Goal: Navigation & Orientation: Find specific page/section

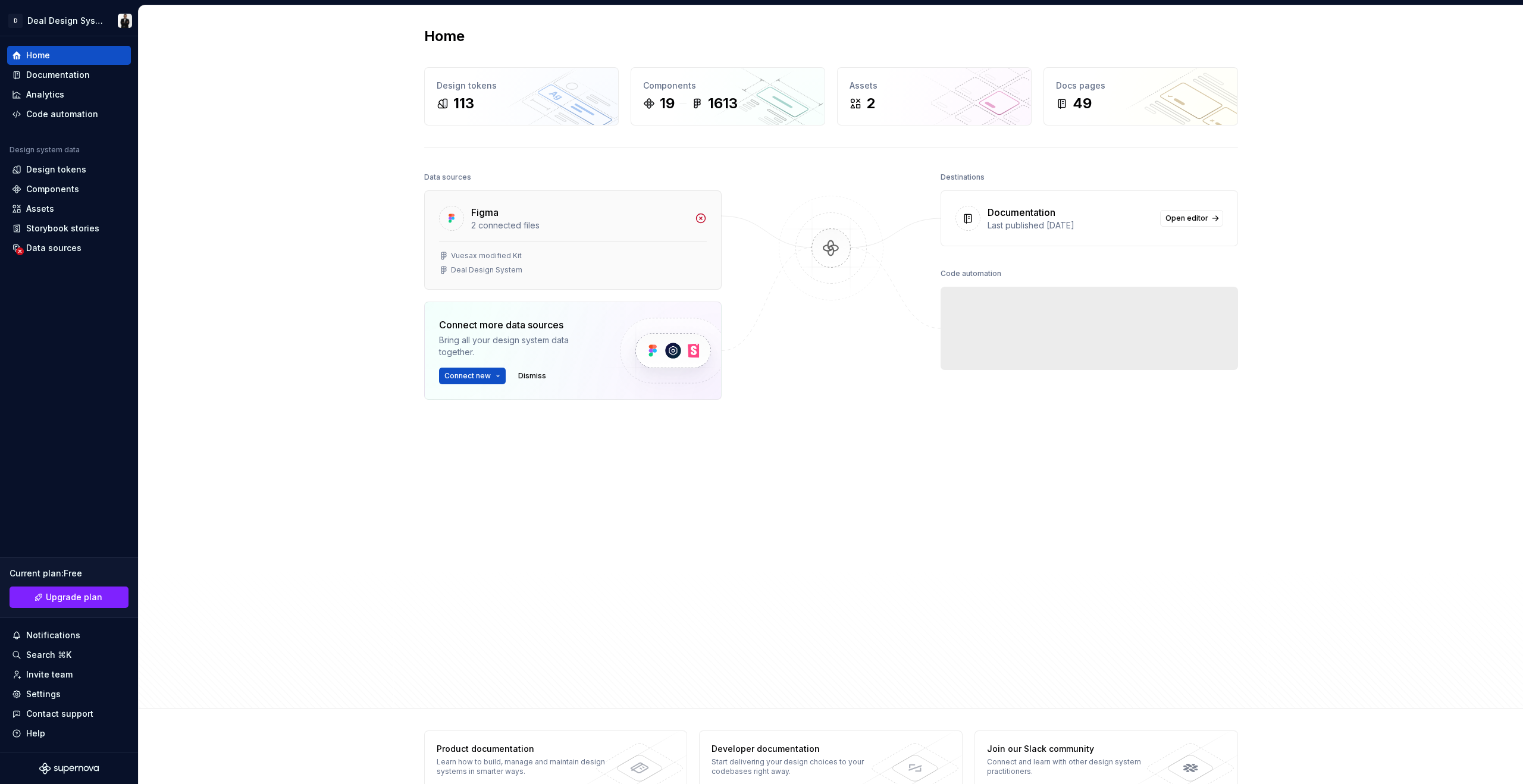
click at [521, 210] on div "Figma" at bounding box center [580, 212] width 216 height 15
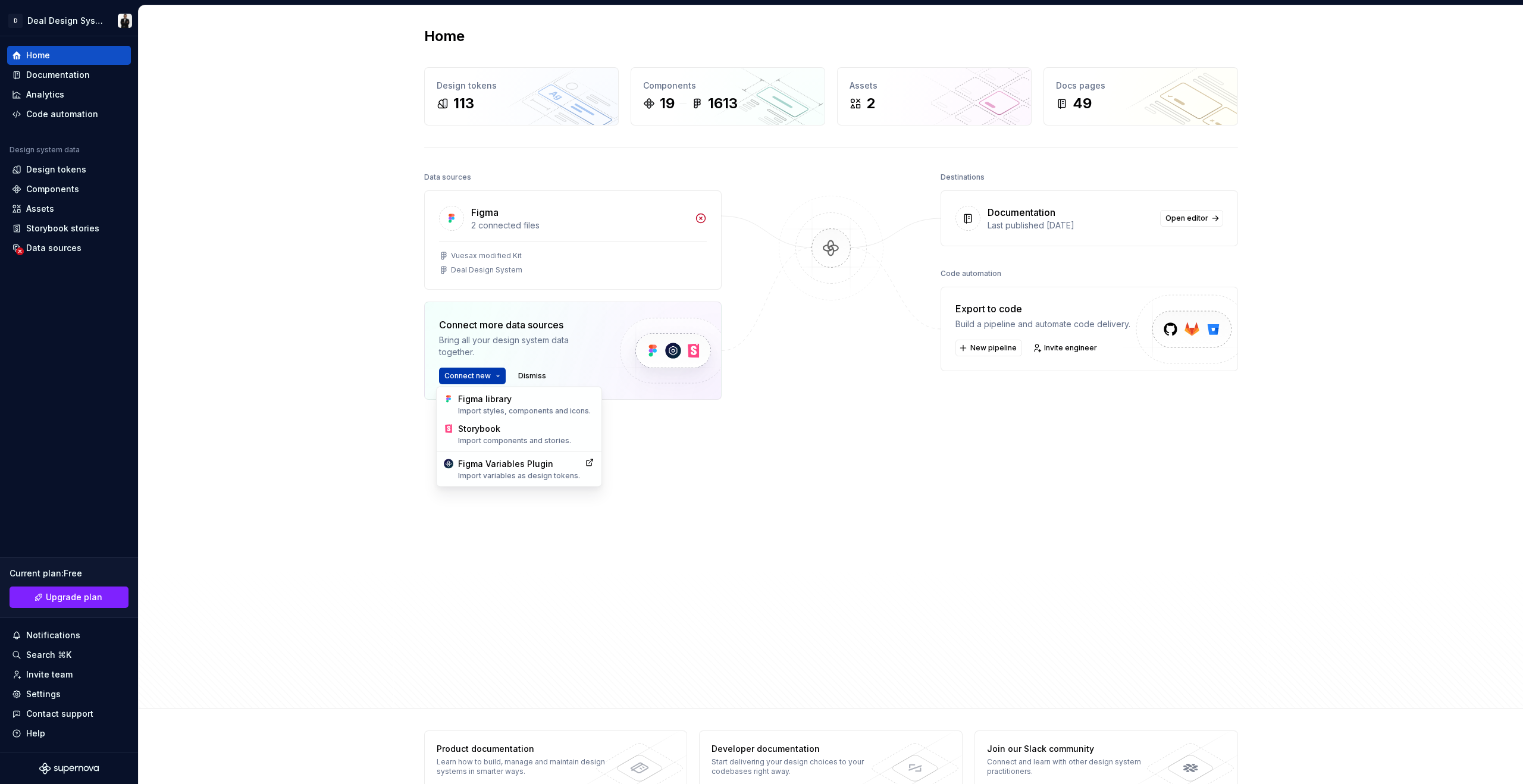
click at [482, 376] on html "D Deal Design System Home Documentation Analytics Code automation Design system…" at bounding box center [761, 392] width 1523 height 784
click at [545, 258] on html "D Deal Design System Home Documentation Analytics Code automation Design system…" at bounding box center [761, 392] width 1523 height 784
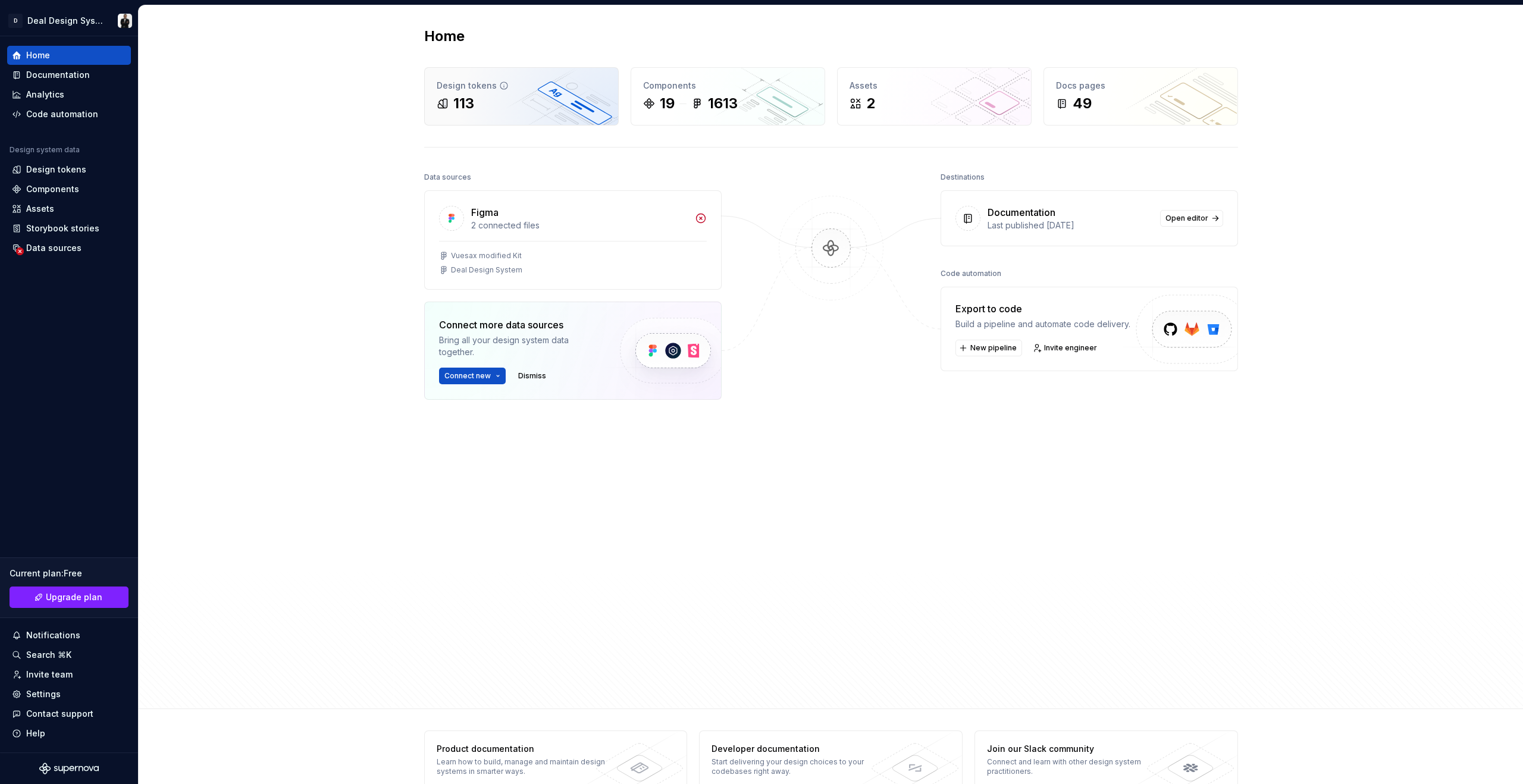
click at [466, 106] on div "113" at bounding box center [464, 103] width 21 height 19
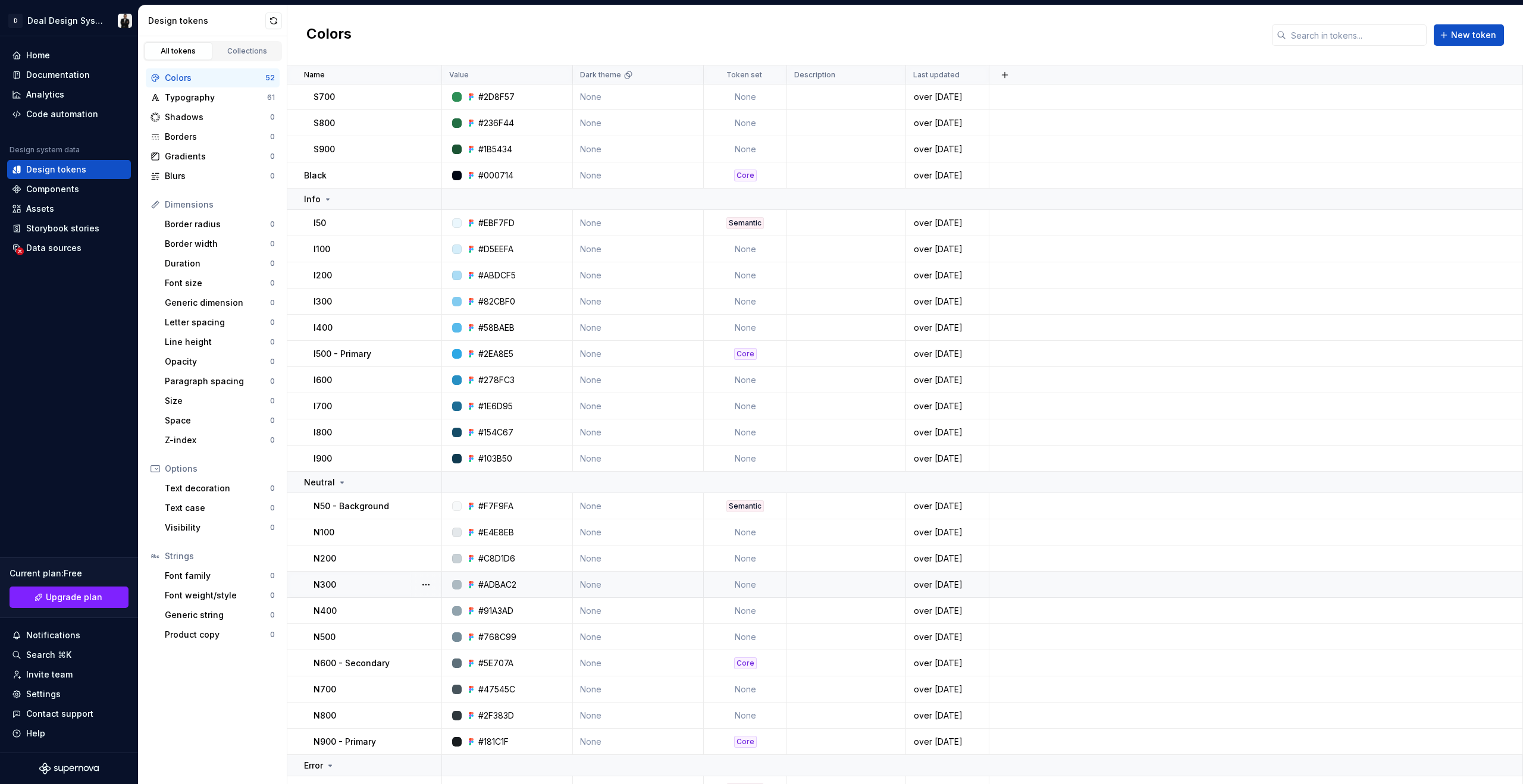
scroll to position [498, 0]
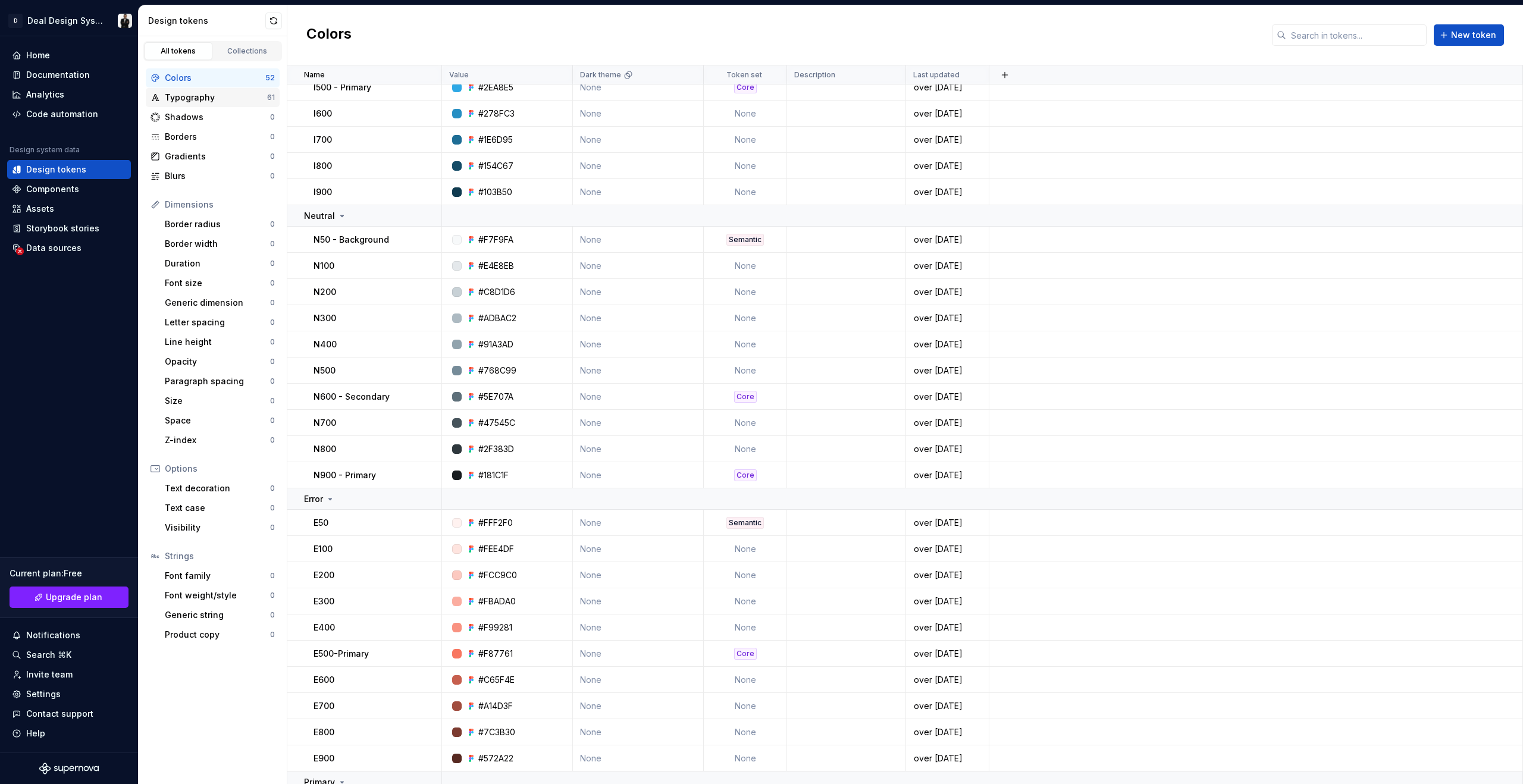
click at [207, 106] on div "Typography 61" at bounding box center [213, 98] width 134 height 19
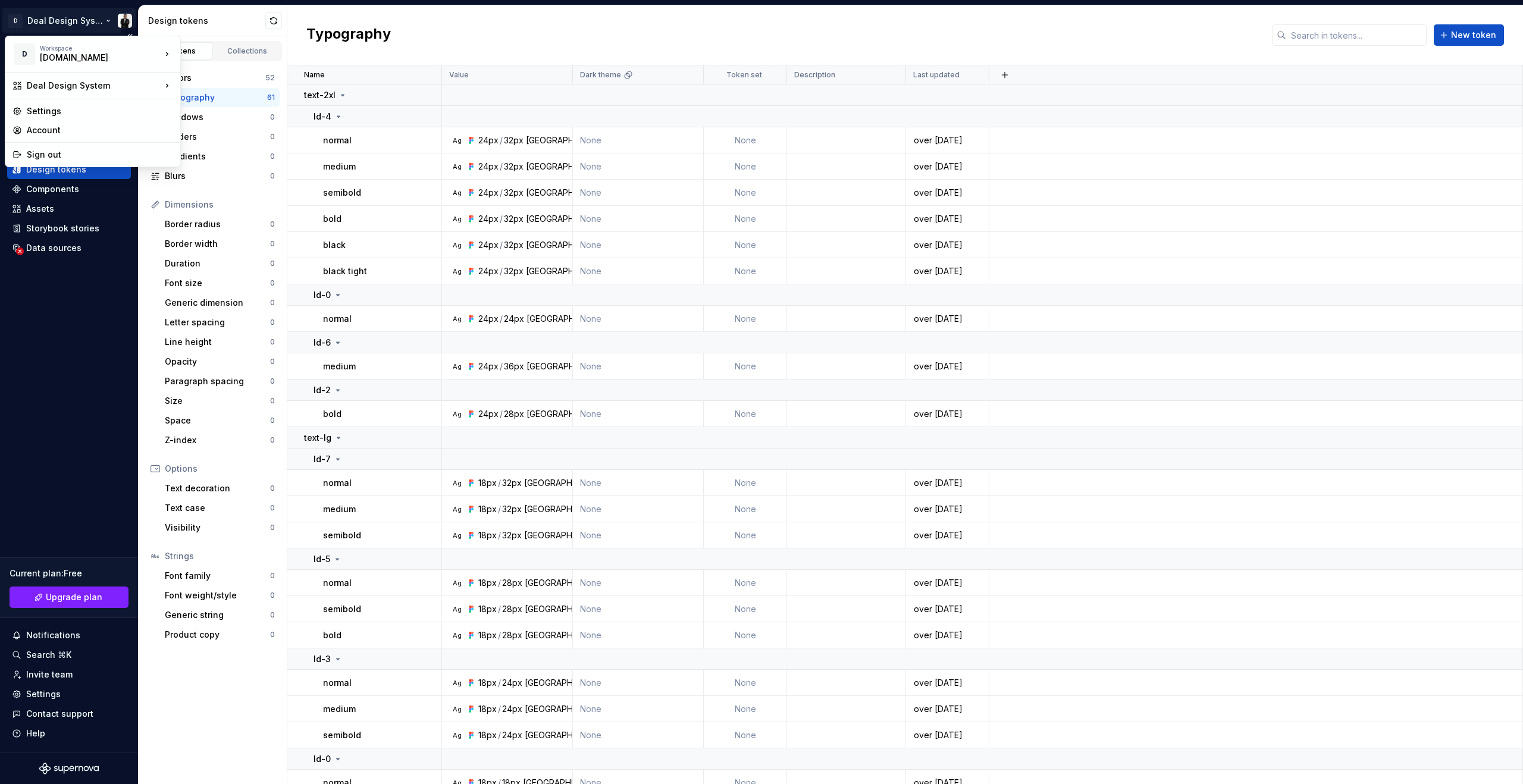
click at [125, 27] on html "D Deal Design System Home Documentation Analytics Code automation Design system…" at bounding box center [761, 392] width 1523 height 784
click at [81, 154] on div "Sign out" at bounding box center [100, 155] width 146 height 12
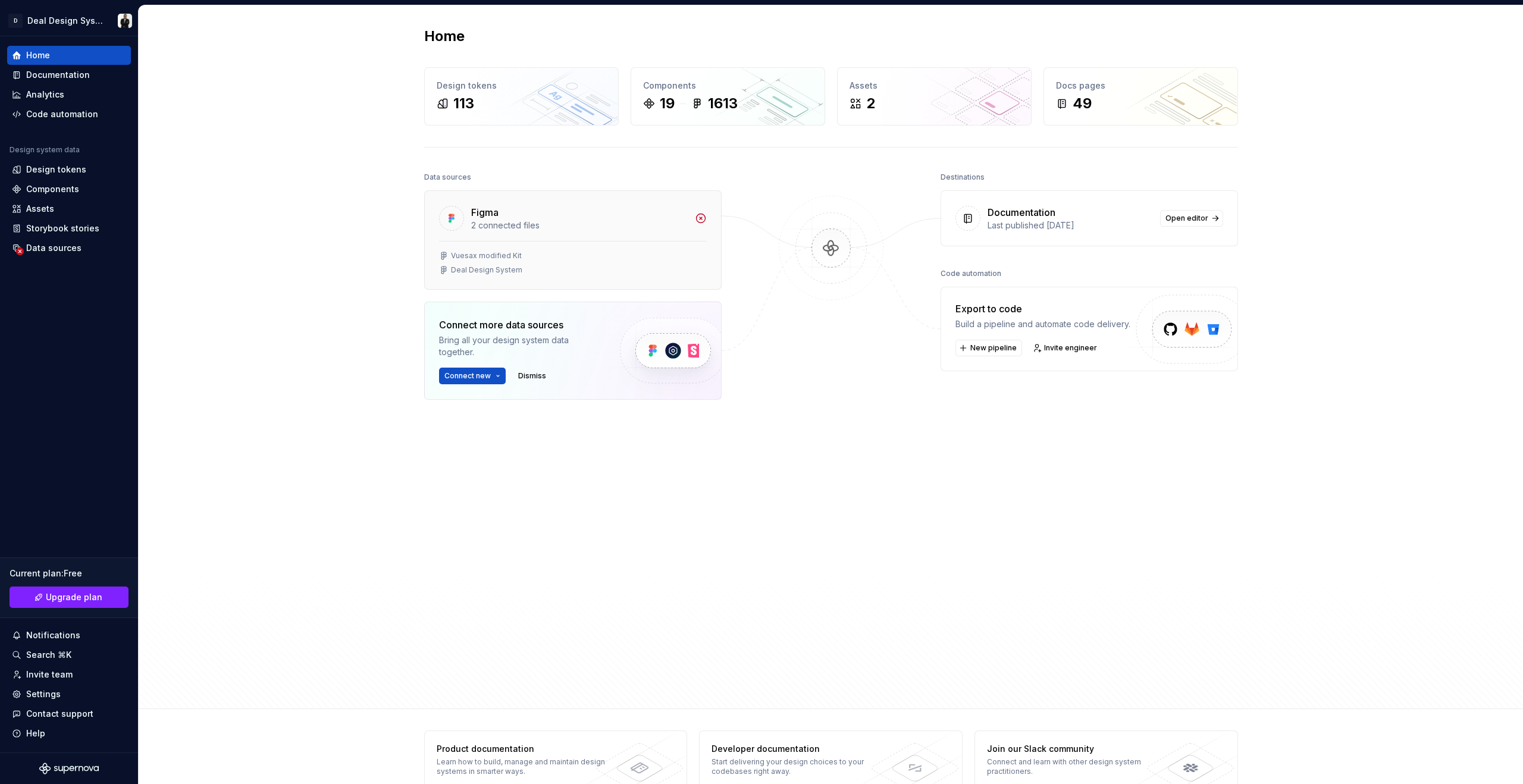
click at [470, 270] on div "Deal Design System" at bounding box center [486, 270] width 71 height 9
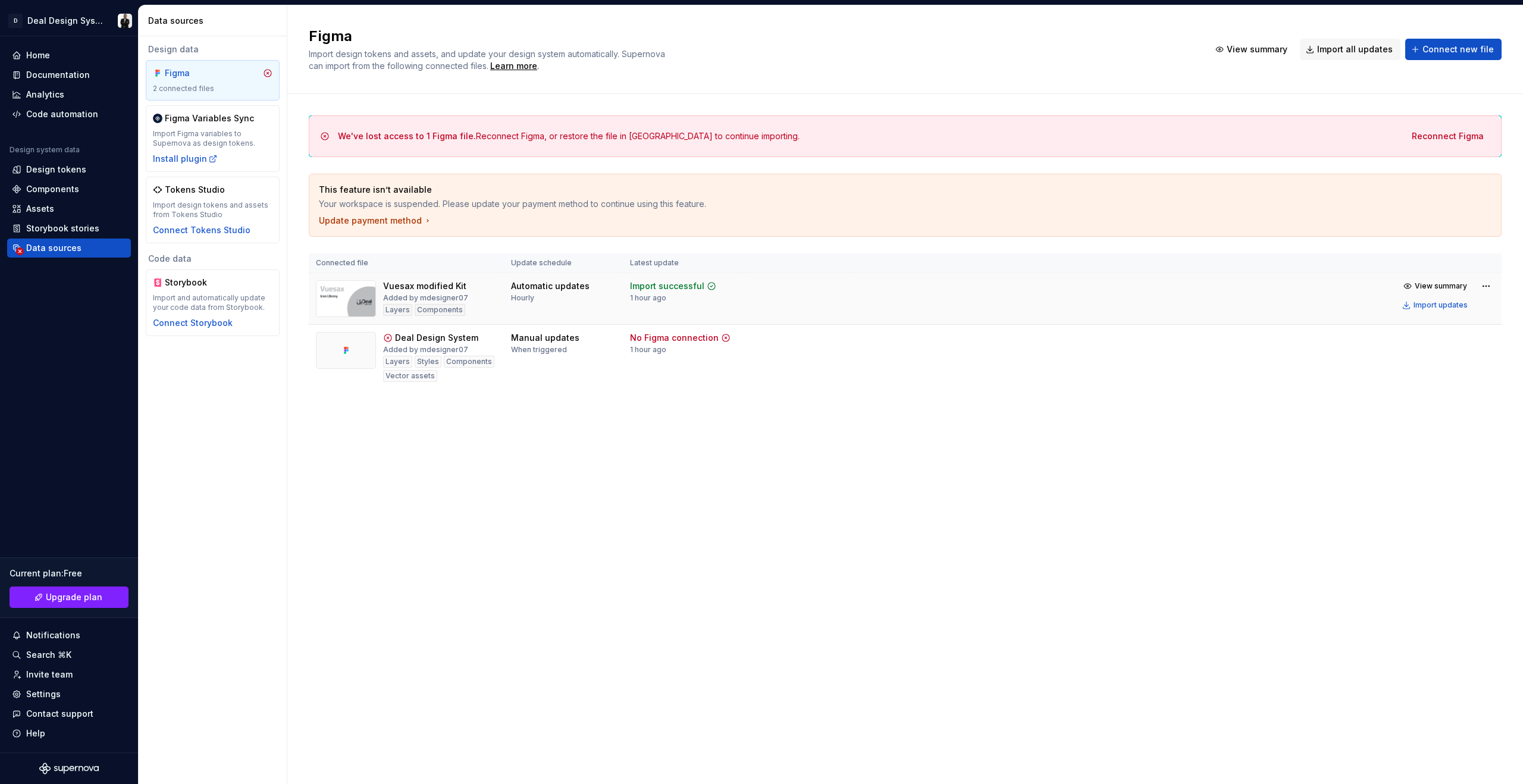
click at [493, 292] on div "Vuesax modified Kit Added by mdesigner07 Layers Components" at bounding box center [406, 298] width 181 height 37
click at [541, 349] on div "When triggered" at bounding box center [539, 349] width 56 height 9
click at [41, 169] on div "Design tokens" at bounding box center [56, 169] width 60 height 12
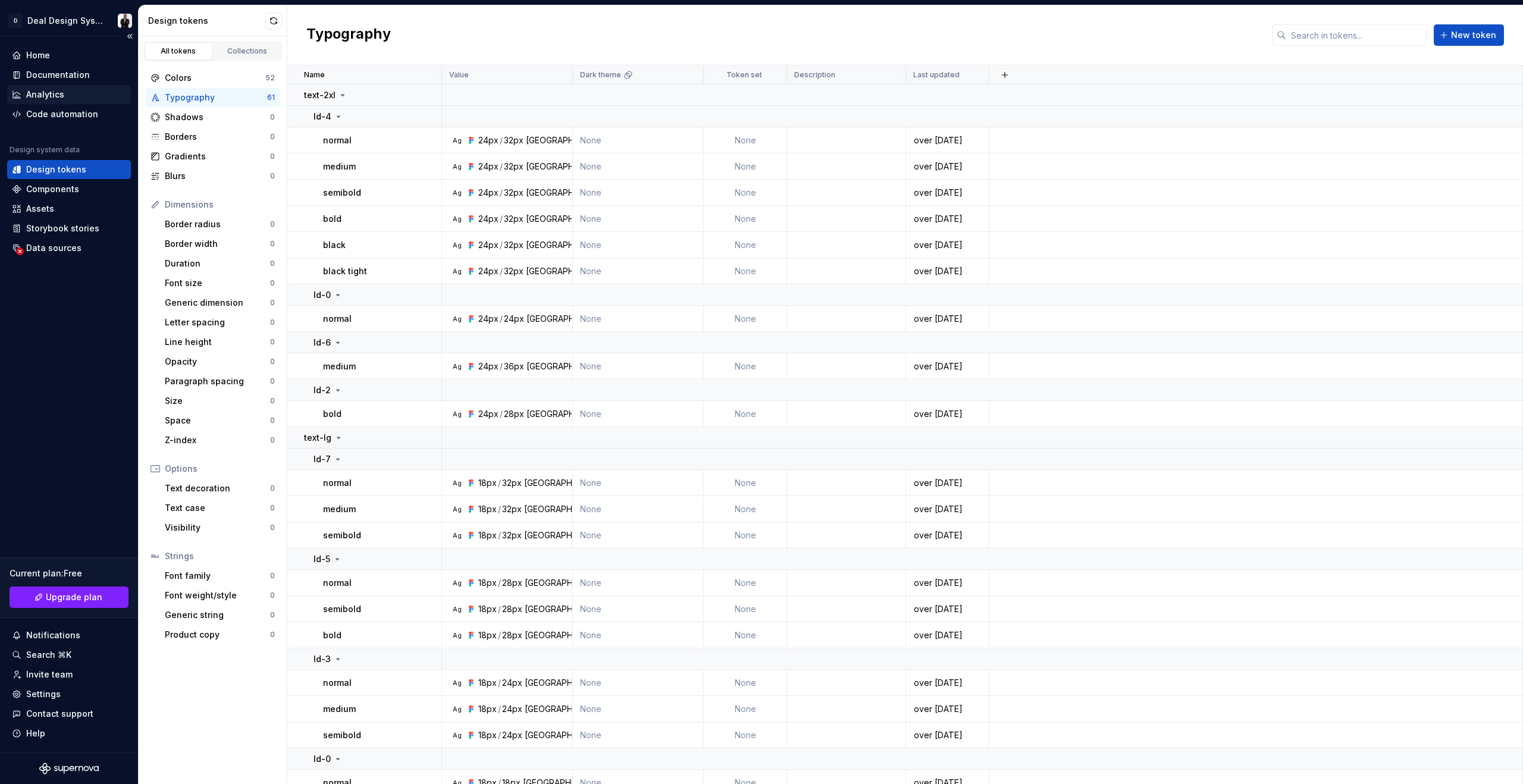
click at [71, 86] on div "Analytics" at bounding box center [69, 94] width 124 height 19
click at [73, 75] on div "Documentation" at bounding box center [58, 75] width 64 height 12
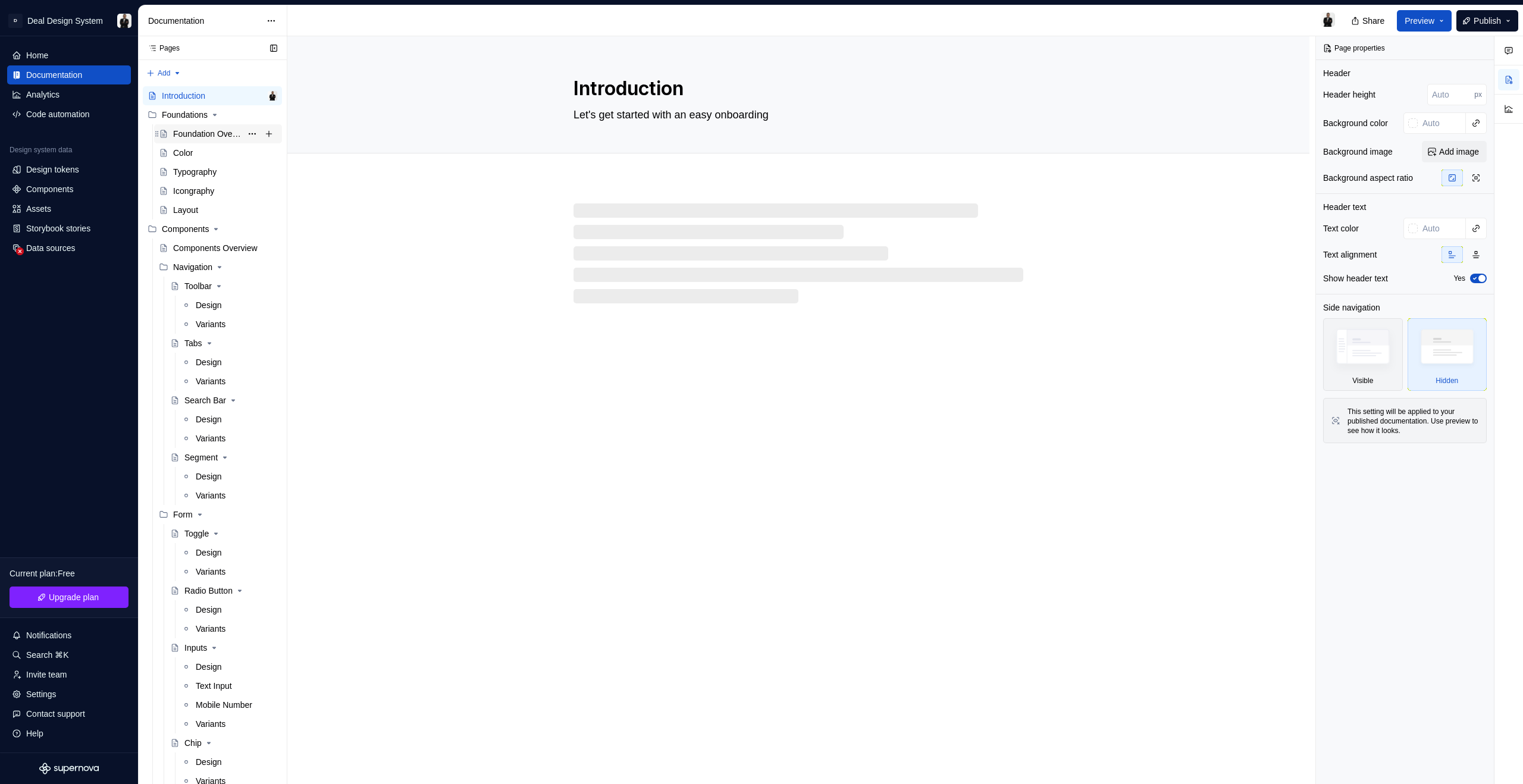
click at [208, 132] on div "Foundation Overview" at bounding box center [208, 134] width 69 height 12
click at [198, 155] on div "Color" at bounding box center [225, 152] width 104 height 16
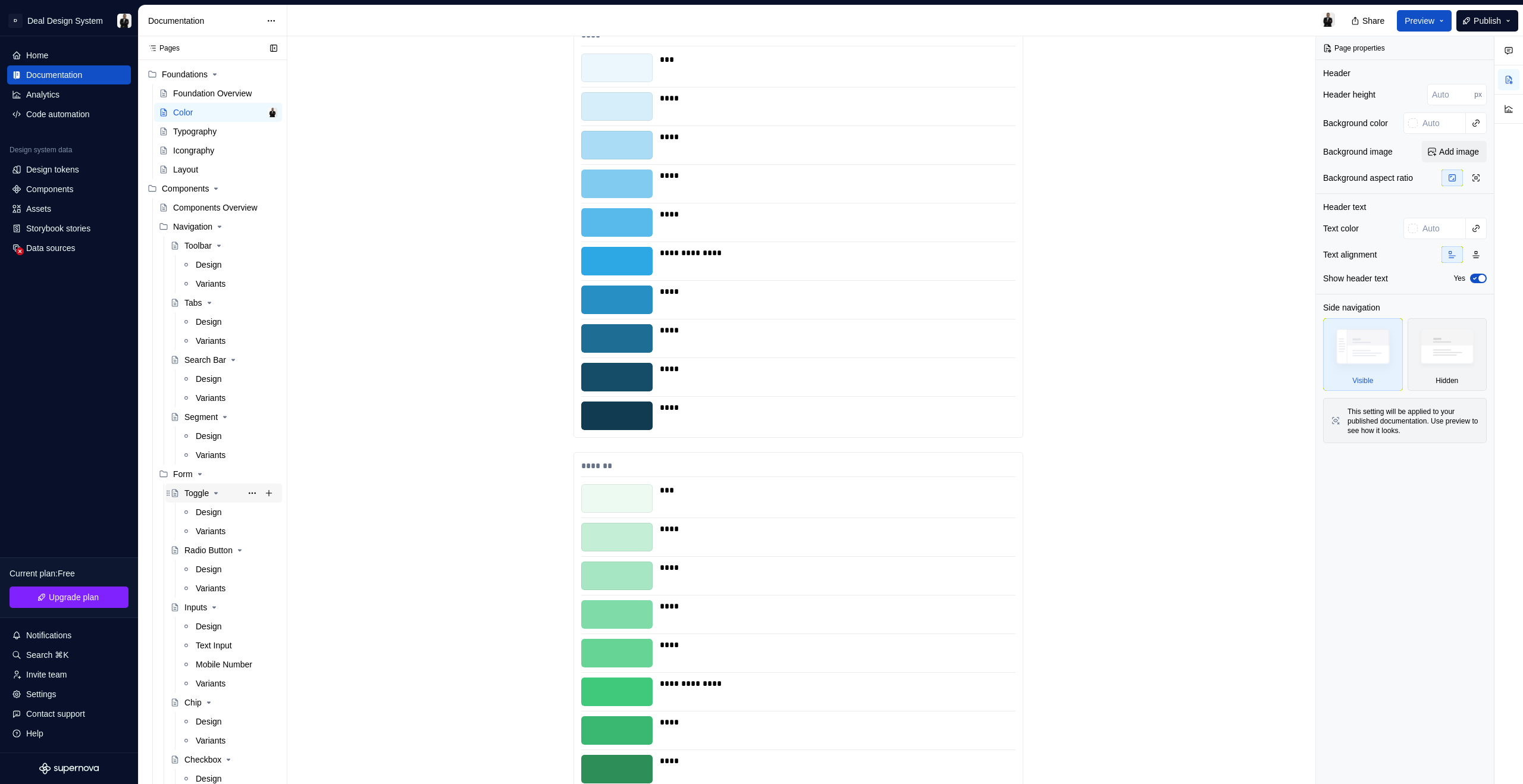
scroll to position [219, 0]
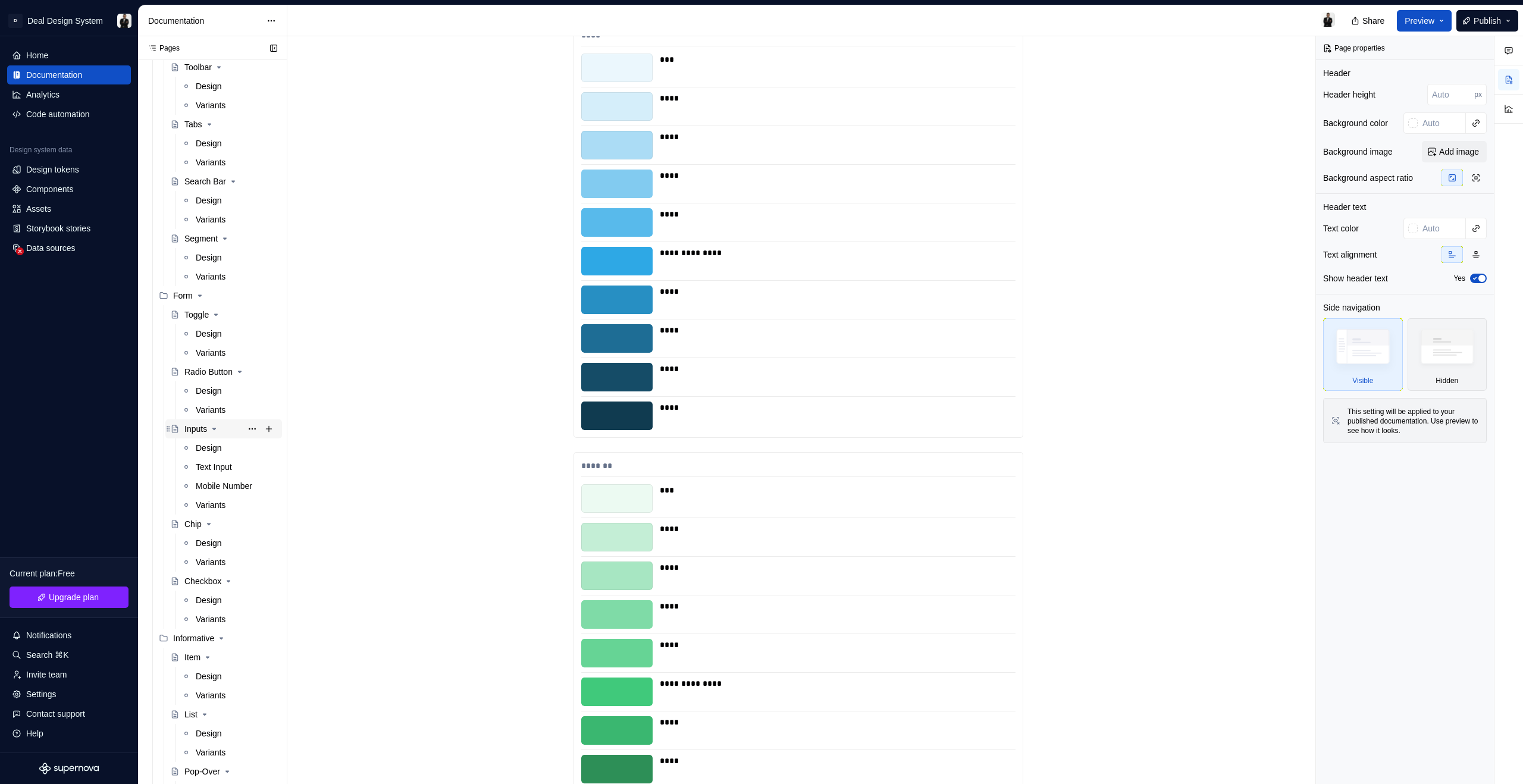
click at [198, 432] on div "Inputs" at bounding box center [196, 428] width 22 height 12
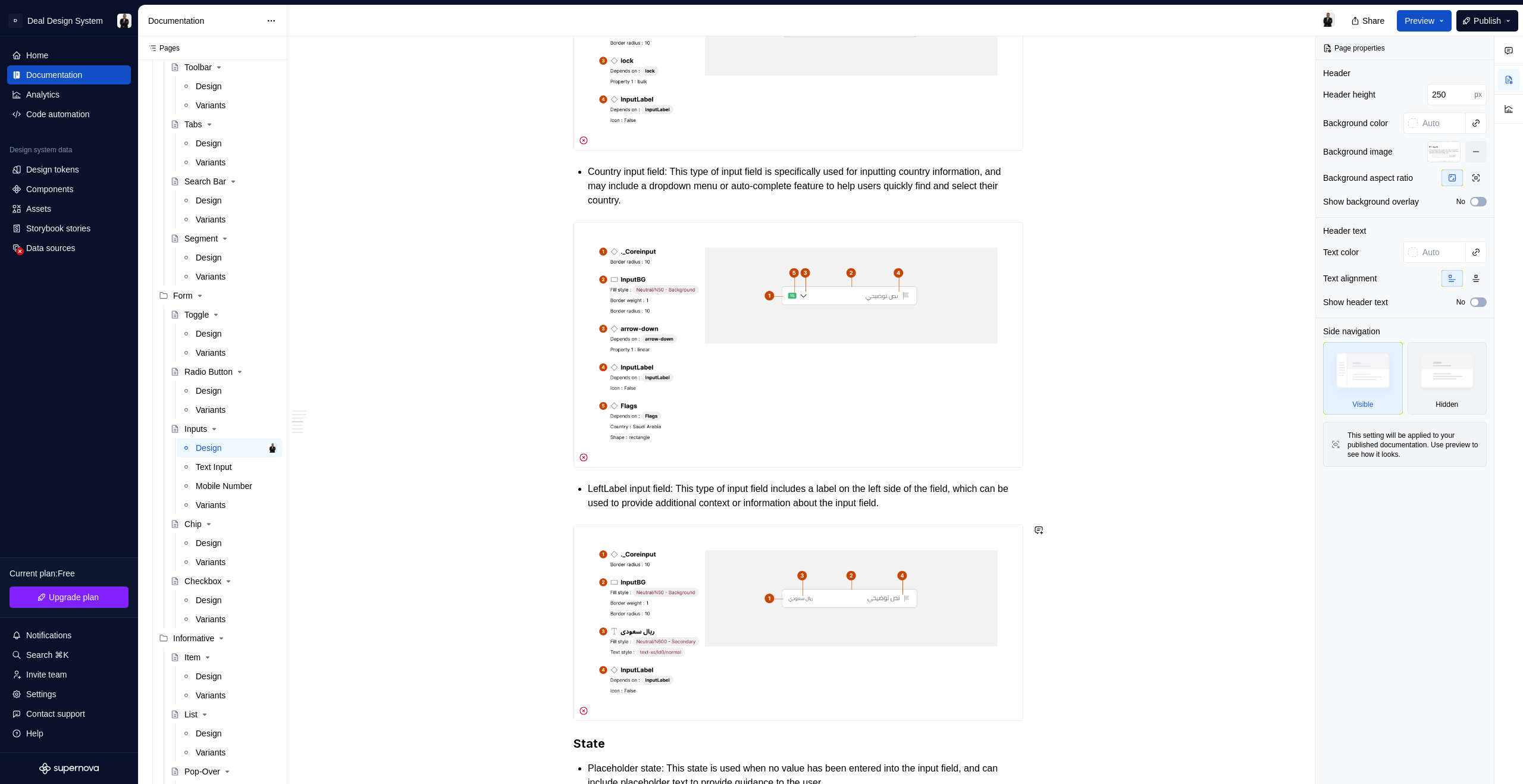
scroll to position [657, 0]
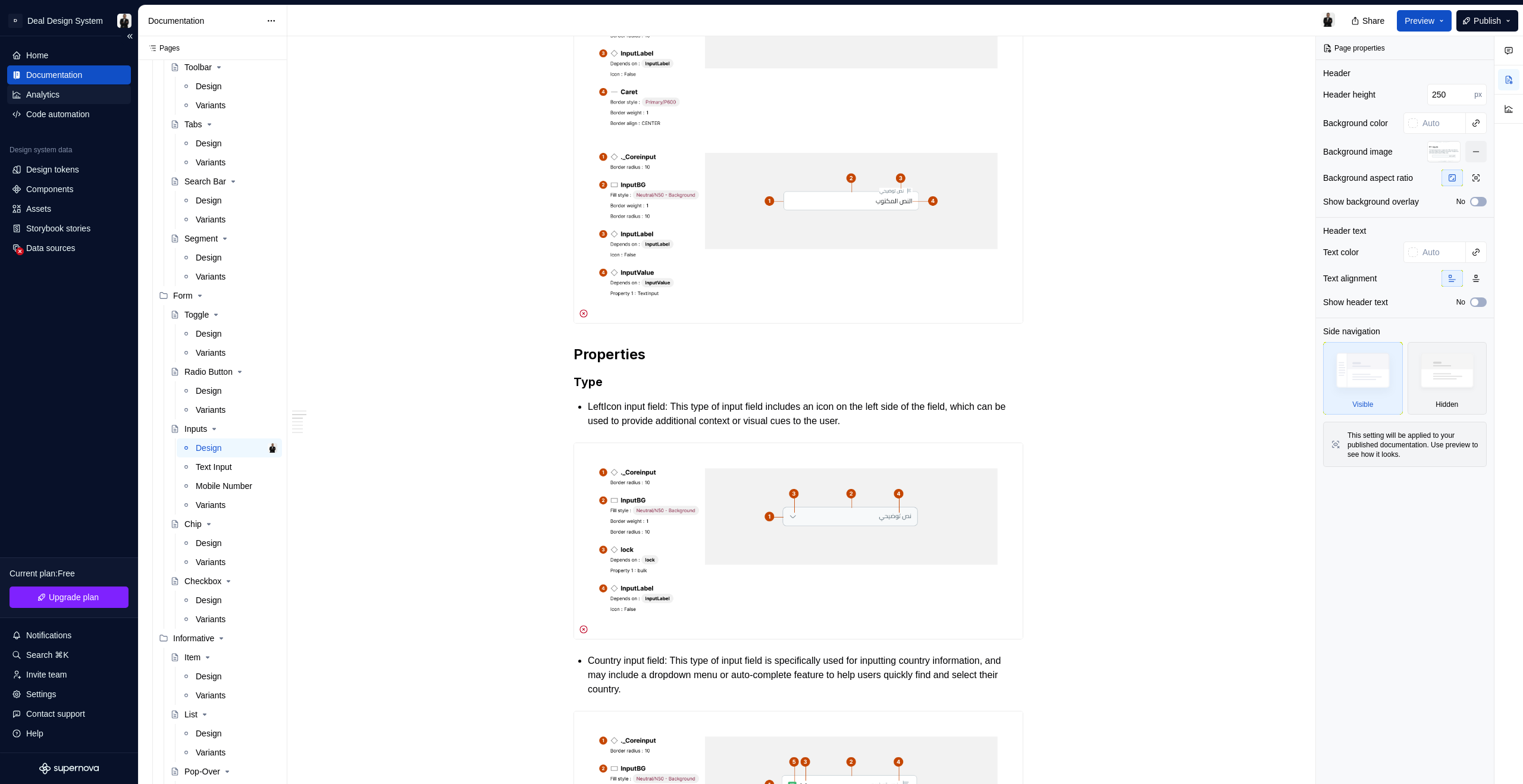
type textarea "*"
click at [21, 94] on icon at bounding box center [16, 94] width 9 height 9
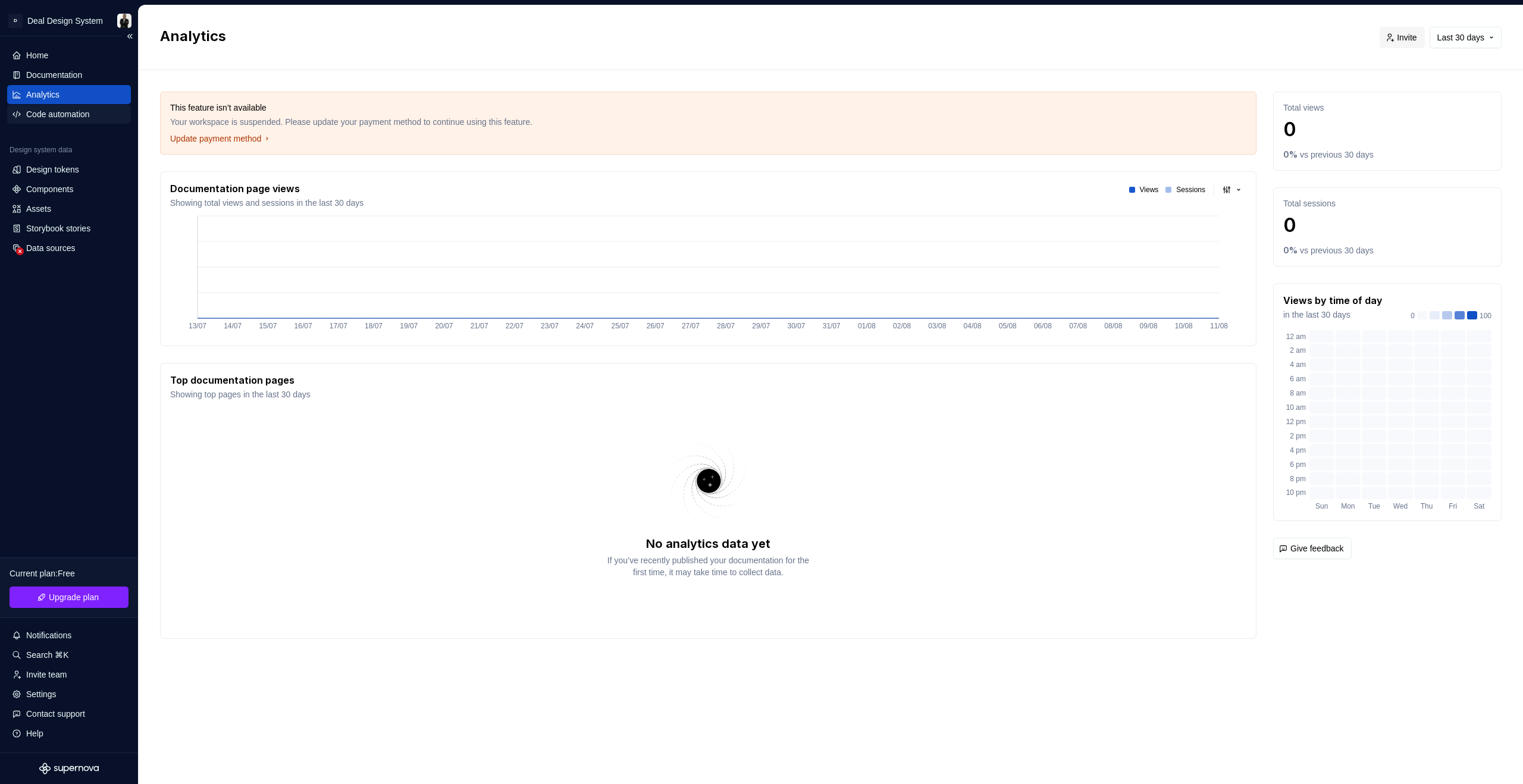
click at [34, 121] on div "Code automation" at bounding box center [69, 114] width 124 height 19
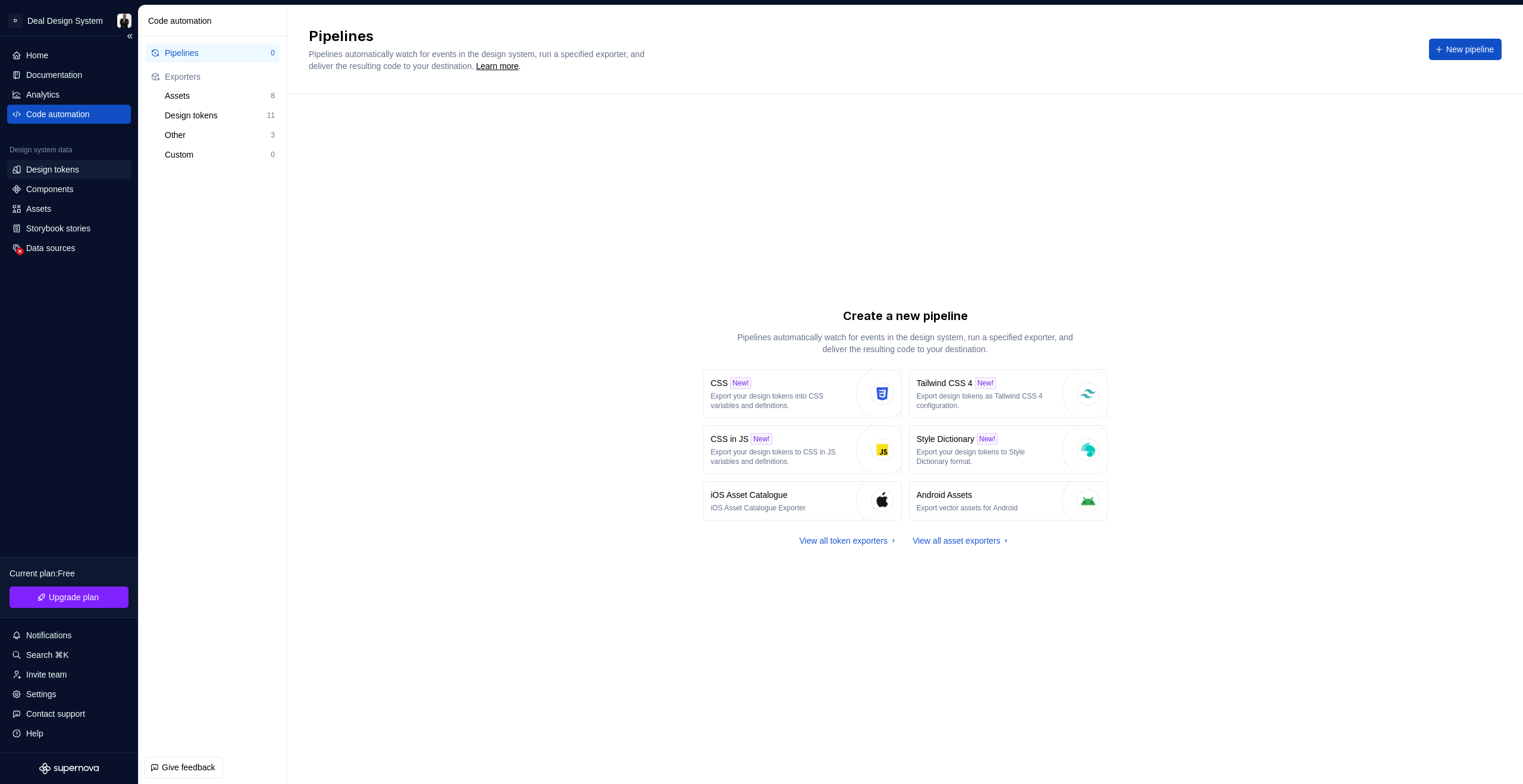
click at [77, 167] on div "Design tokens" at bounding box center [52, 169] width 53 height 12
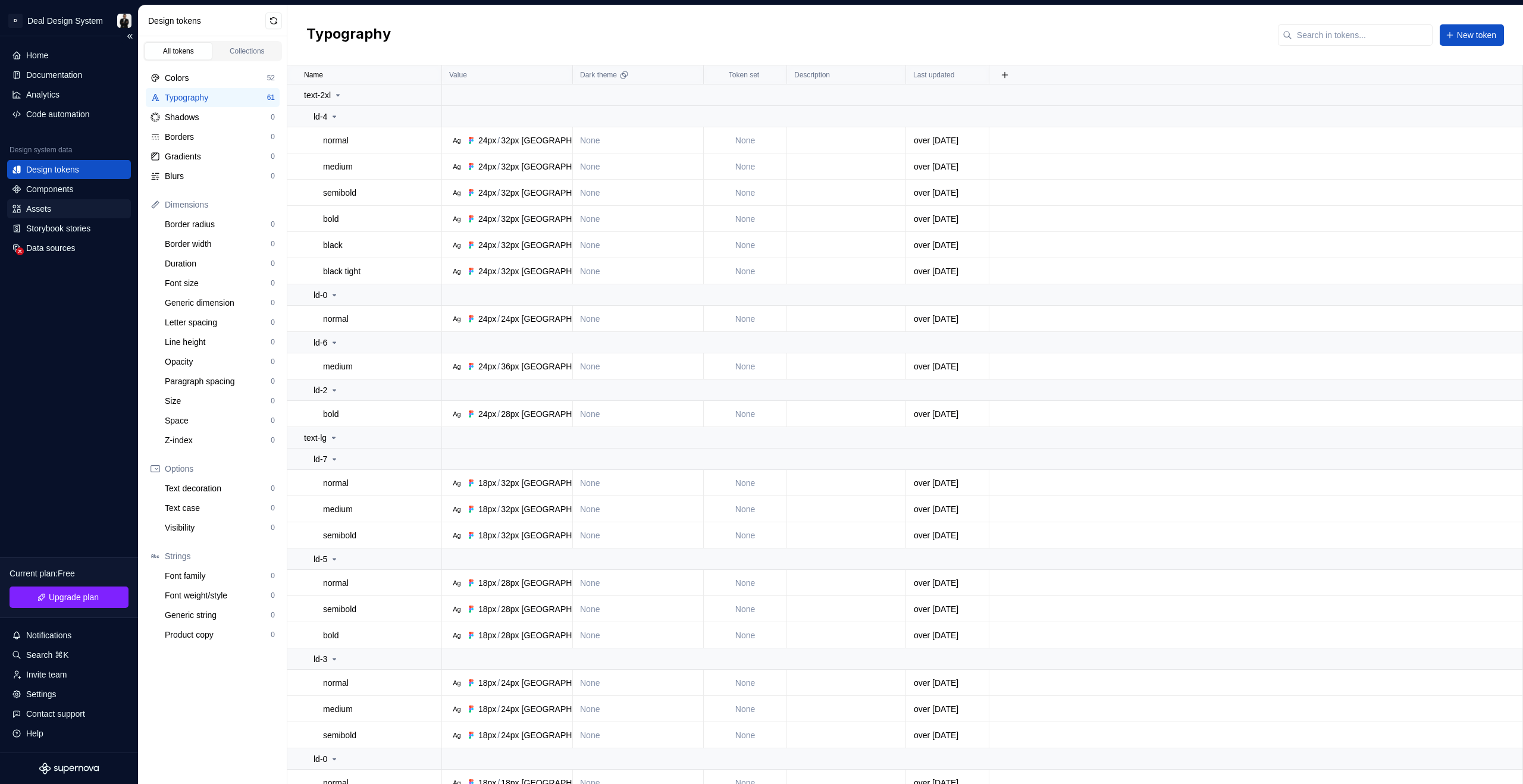
click at [57, 208] on div "Assets" at bounding box center [69, 209] width 114 height 12
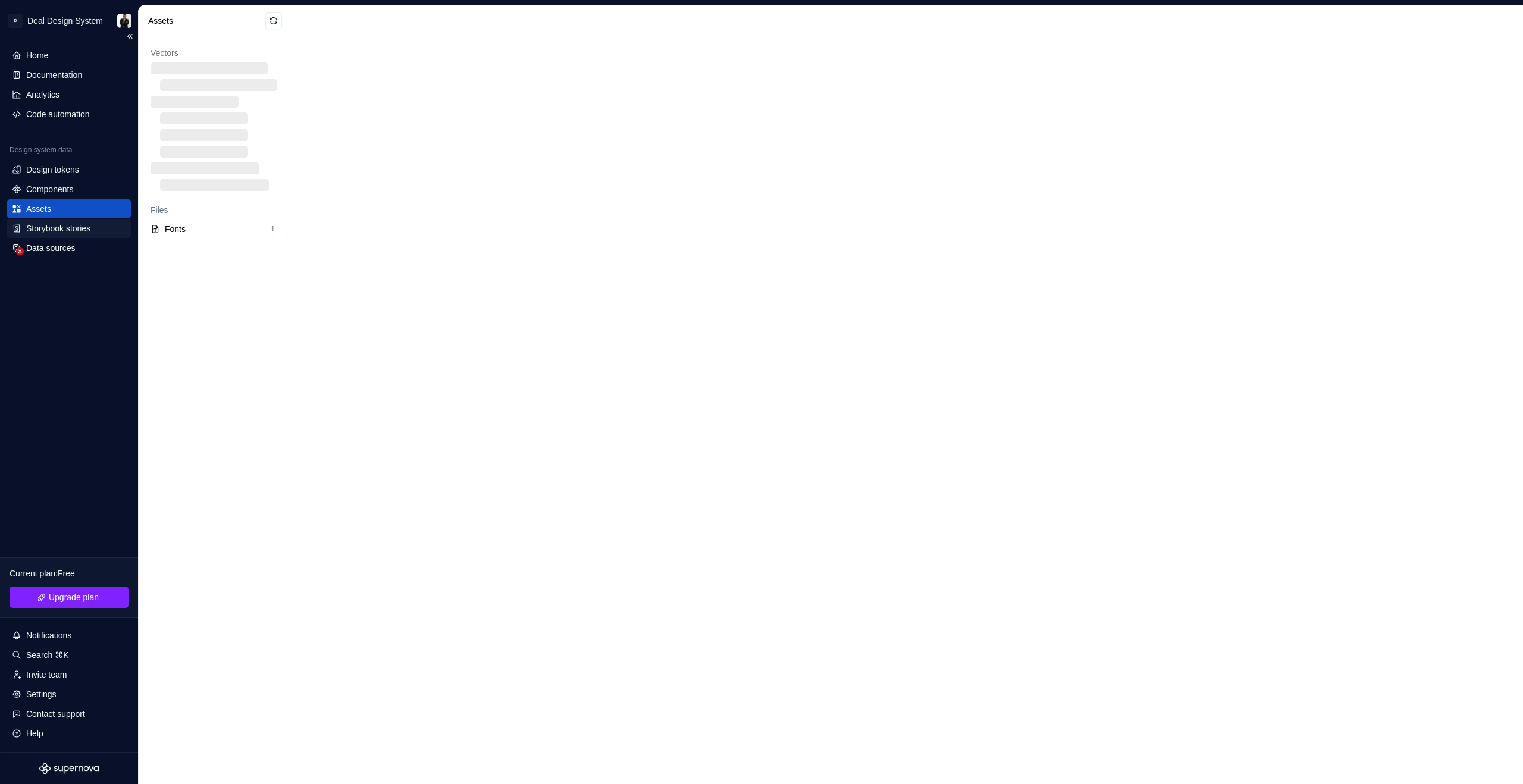
click at [61, 232] on div "Storybook stories" at bounding box center [58, 228] width 64 height 12
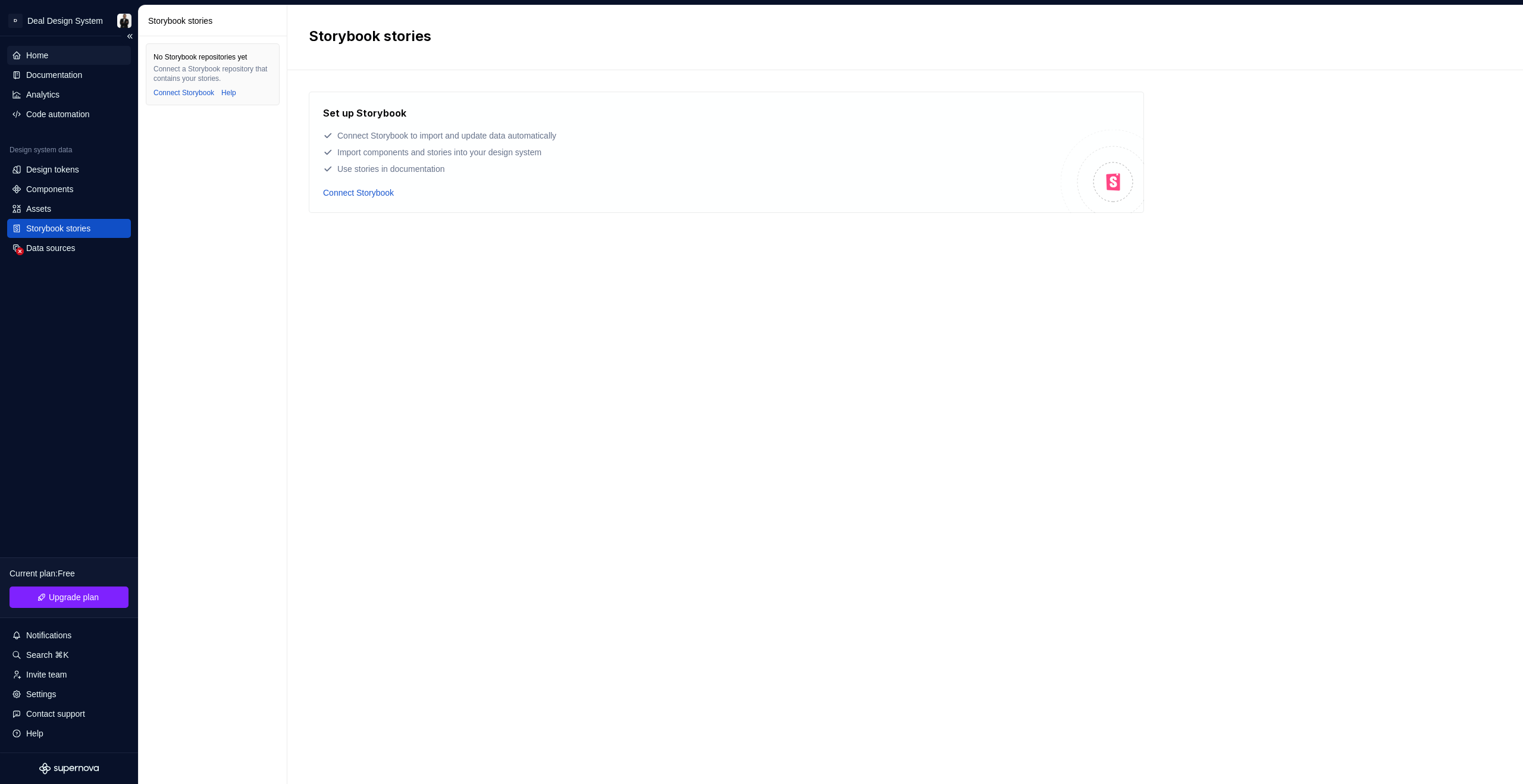
click at [43, 52] on div "Home" at bounding box center [37, 55] width 22 height 12
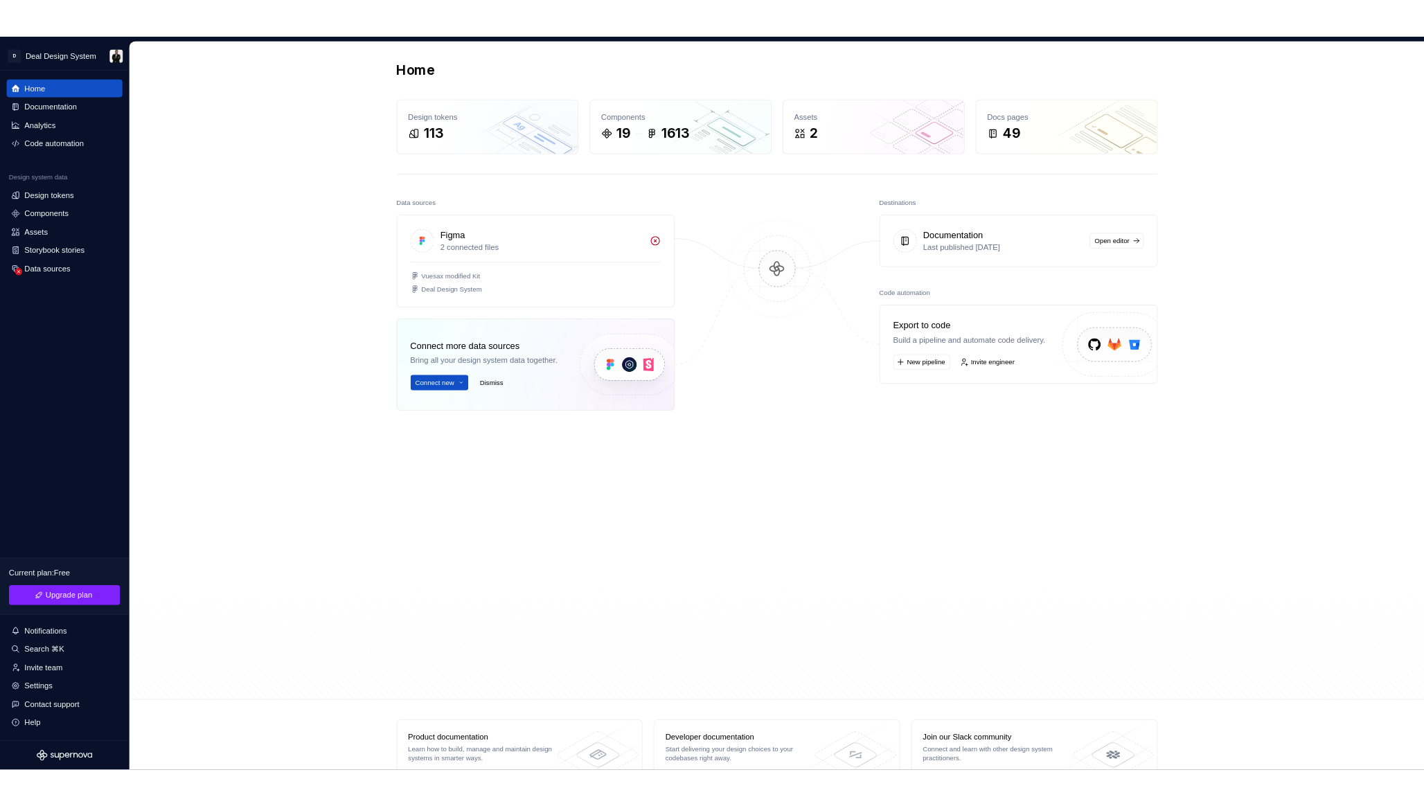
scroll to position [9, 0]
